Goal: Find specific page/section: Find specific page/section

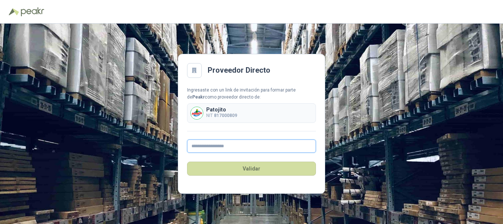
click at [236, 143] on input "text" at bounding box center [251, 145] width 129 height 13
type input "**********"
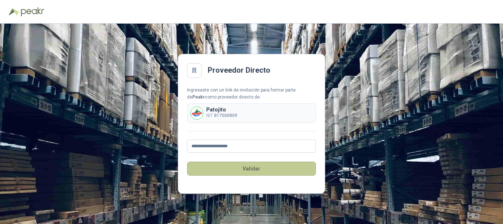
click at [251, 167] on button "Validar" at bounding box center [251, 168] width 129 height 14
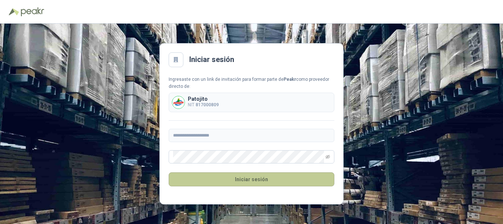
click at [254, 182] on button "Iniciar sesión" at bounding box center [252, 179] width 166 height 14
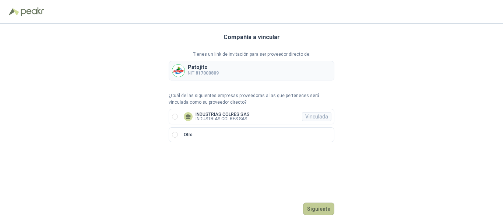
click at [319, 211] on button "Siguiente" at bounding box center [318, 208] width 31 height 13
click at [317, 207] on button "Ingresar" at bounding box center [319, 208] width 29 height 13
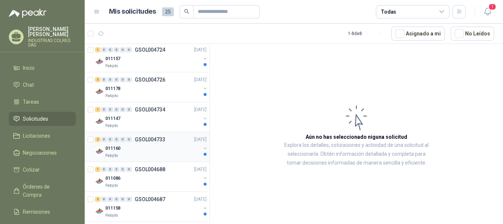
scroll to position [134, 0]
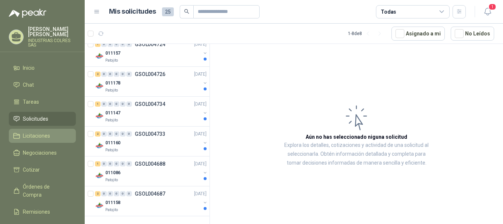
click at [41, 132] on span "Licitaciones" at bounding box center [36, 135] width 27 height 8
